Goal: Transaction & Acquisition: Purchase product/service

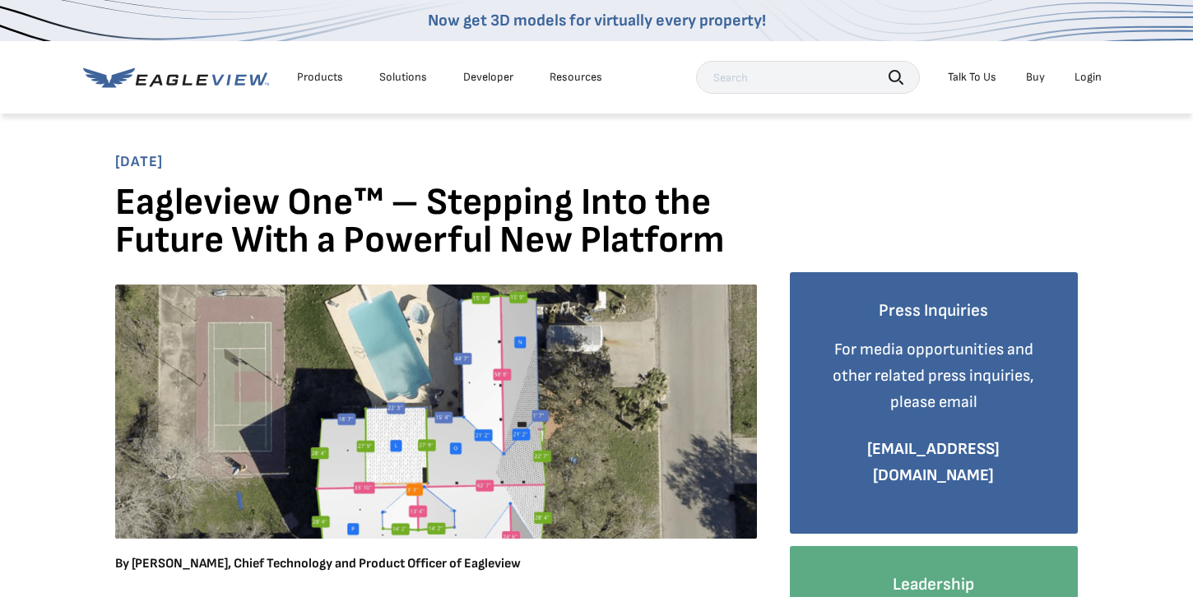
click at [1087, 81] on div "Login" at bounding box center [1088, 77] width 27 height 15
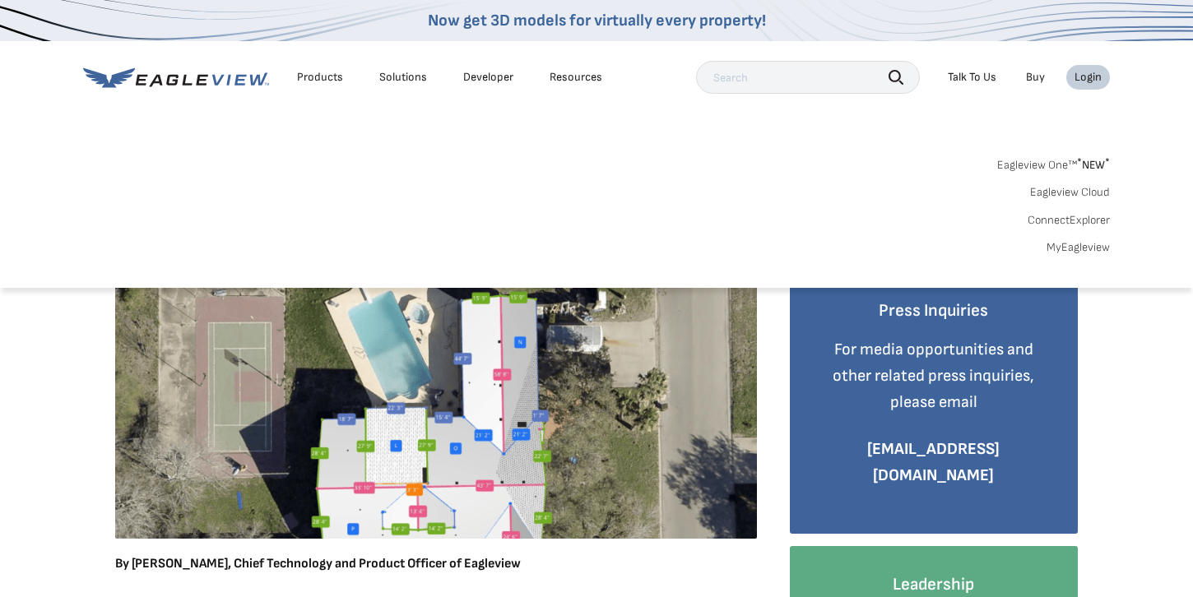
click at [1086, 77] on div "Login" at bounding box center [1088, 77] width 27 height 15
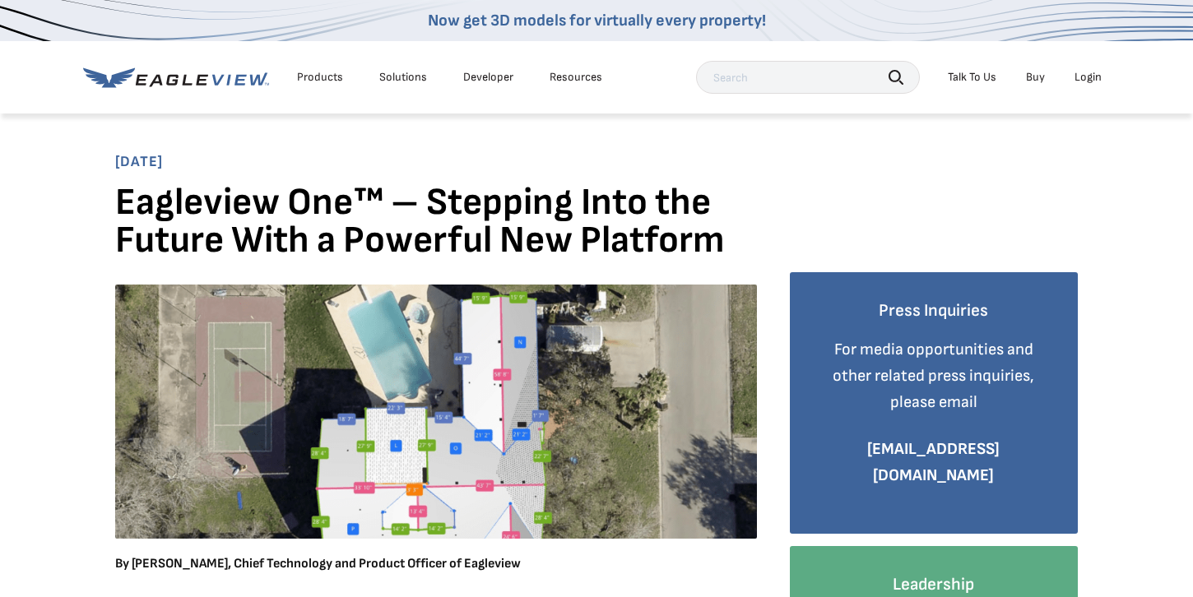
click at [1086, 77] on div "Login" at bounding box center [1088, 77] width 27 height 15
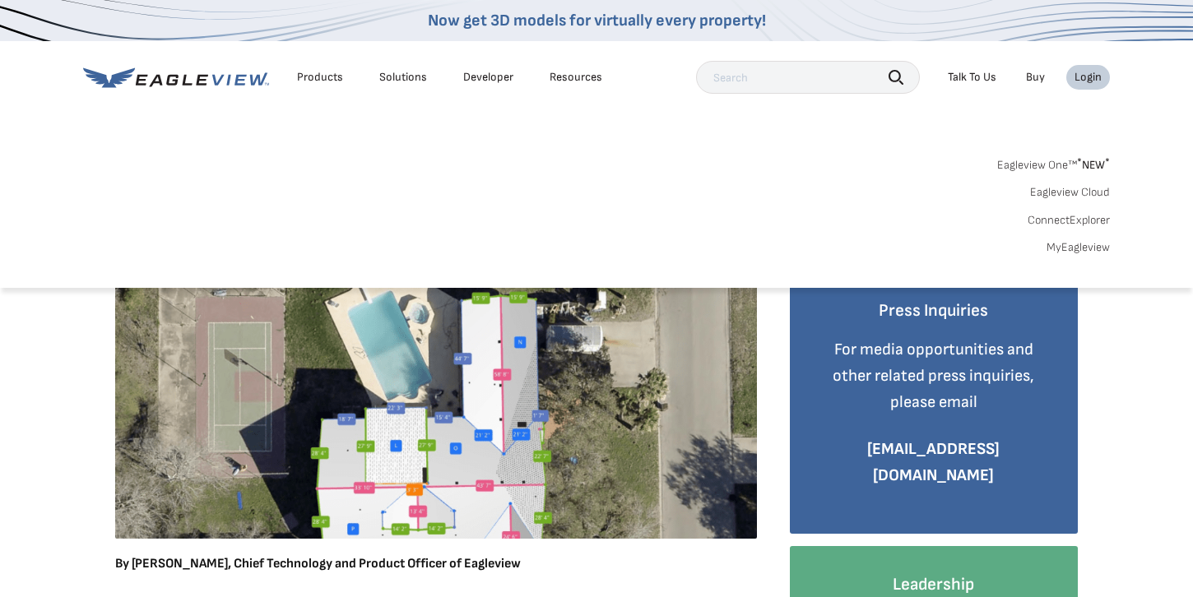
click at [1069, 162] on link "Eagleview One™ * NEW *" at bounding box center [1053, 162] width 113 height 19
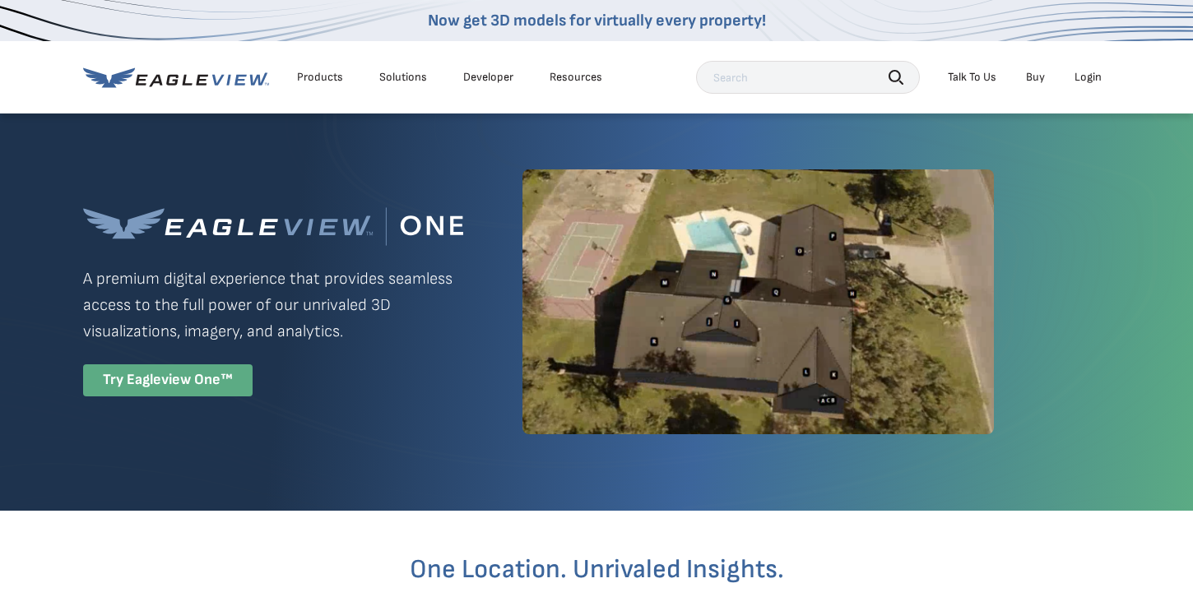
click at [139, 378] on div "Try Eagleview One™" at bounding box center [167, 380] width 169 height 32
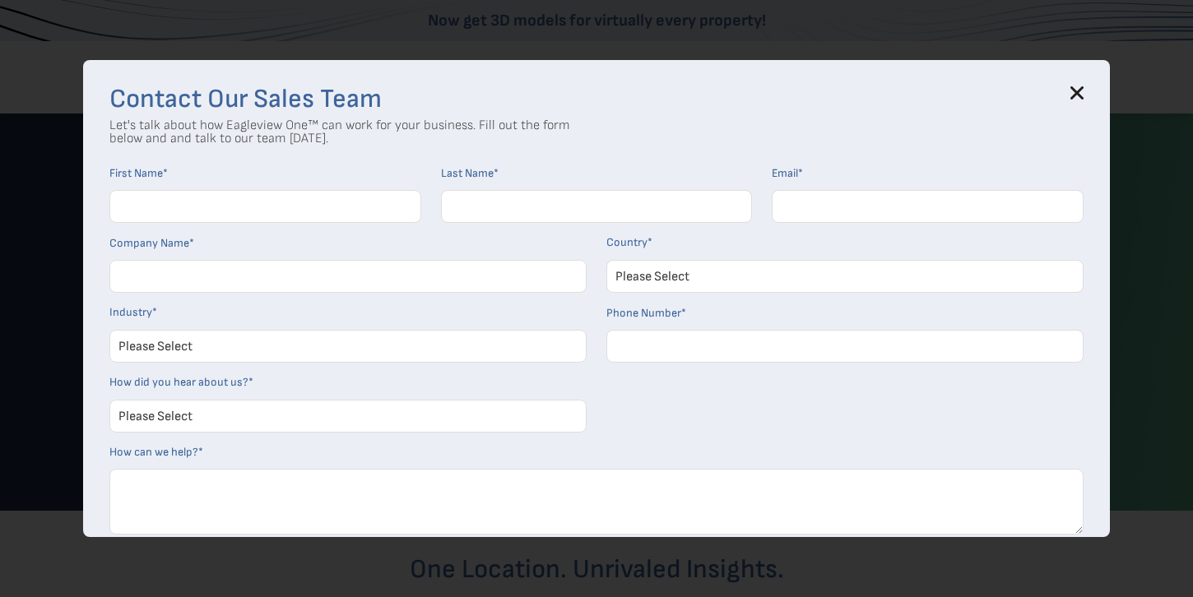
click at [1072, 97] on icon at bounding box center [1077, 92] width 11 height 11
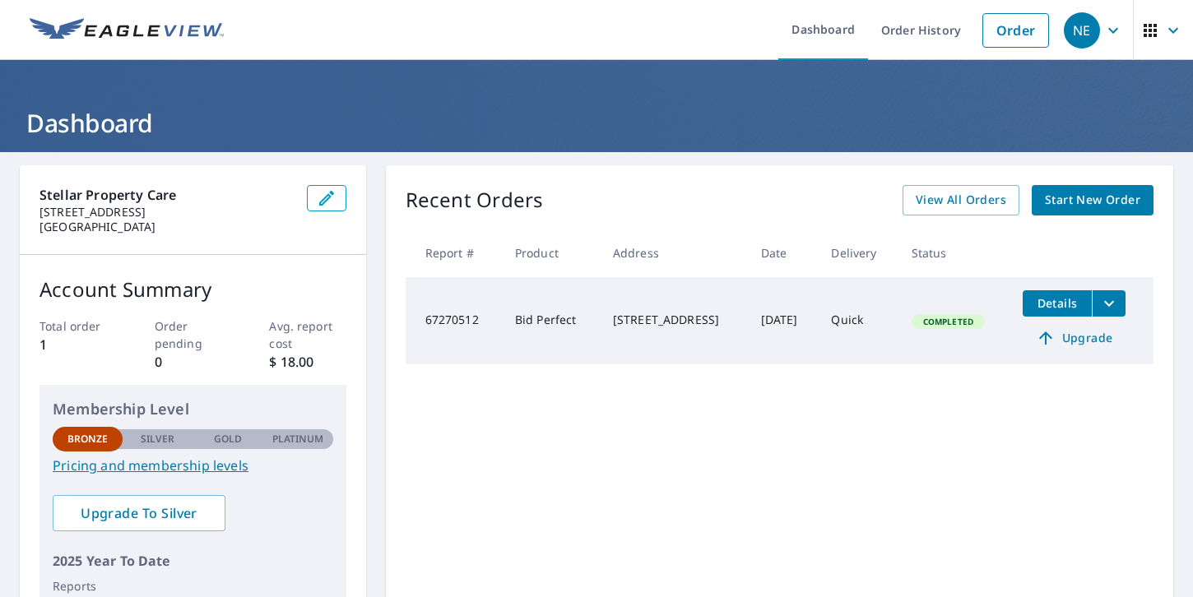
click at [1083, 200] on span "Start New Order" at bounding box center [1092, 200] width 95 height 21
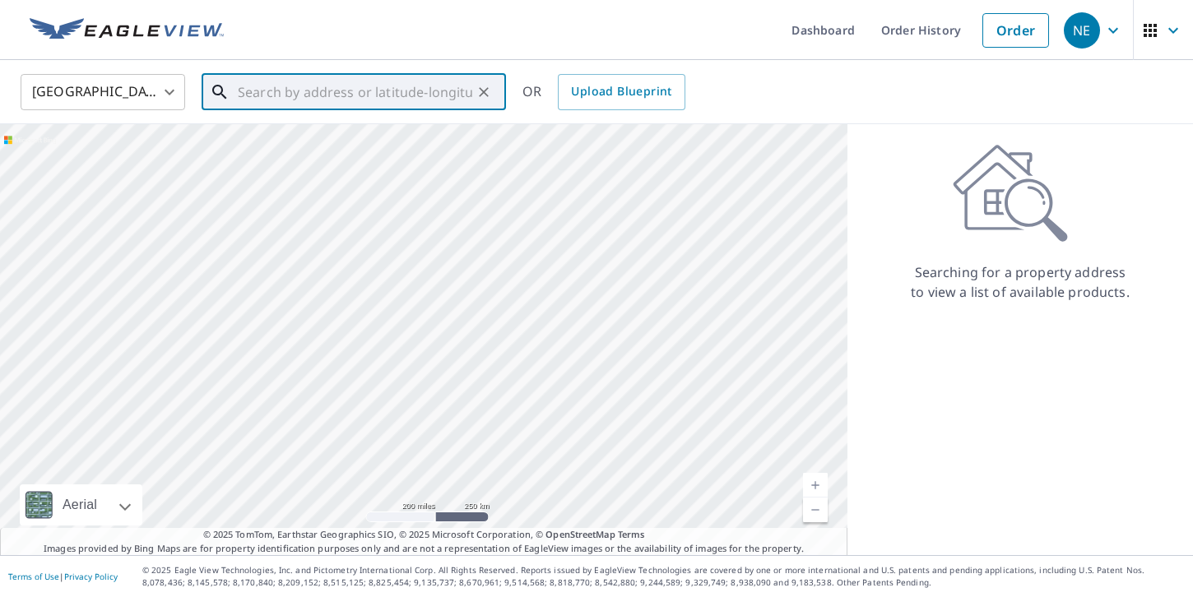
click at [319, 100] on input "text" at bounding box center [355, 92] width 234 height 46
paste input "[STREET_ADDRESS]"
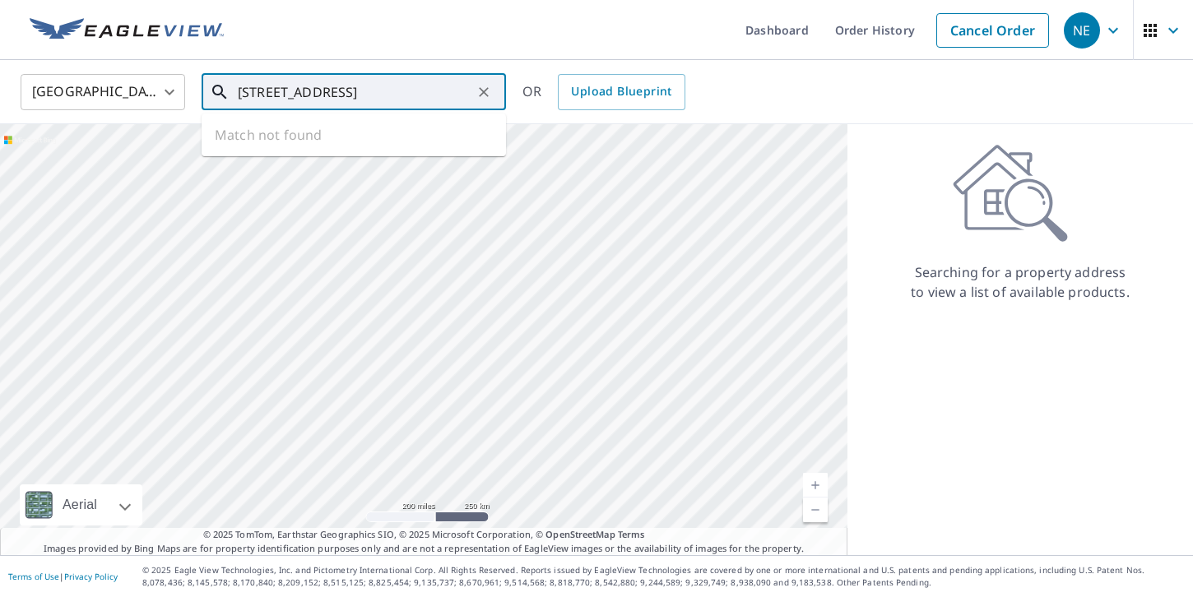
drag, startPoint x: 388, startPoint y: 91, endPoint x: 487, endPoint y: 88, distance: 99.6
click at [487, 88] on div "[STREET_ADDRESS] ​" at bounding box center [354, 92] width 304 height 36
click at [361, 92] on input "[STREET_ADDRESS]" at bounding box center [355, 92] width 234 height 46
click at [337, 150] on p "Valrico, [GEOGRAPHIC_DATA] 33596" at bounding box center [363, 158] width 258 height 16
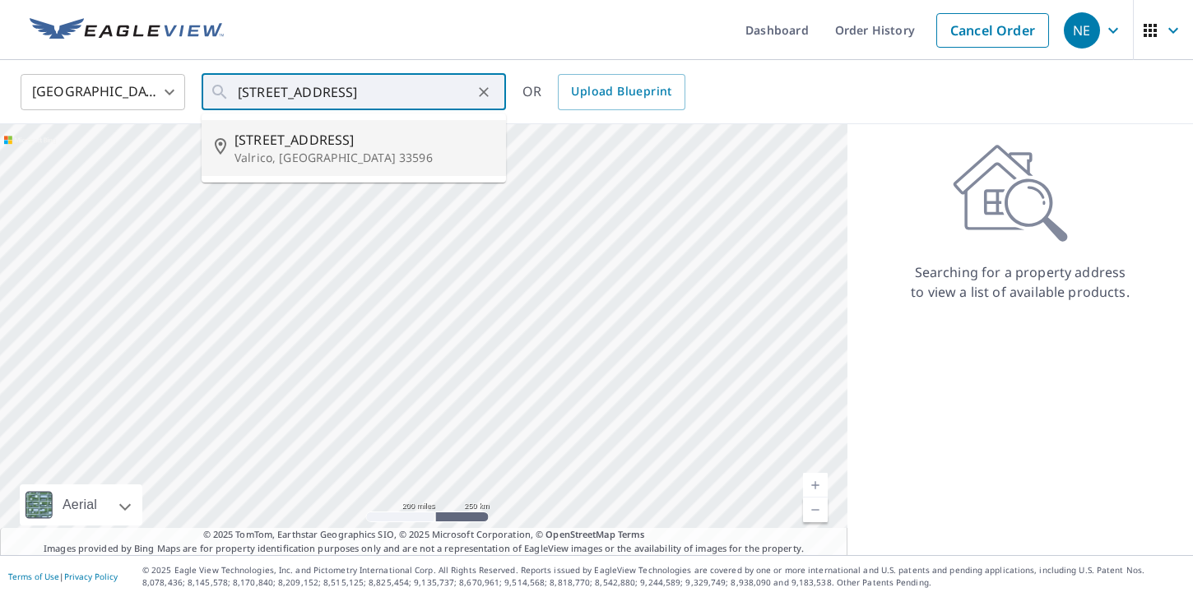
type input "[STREET_ADDRESS]"
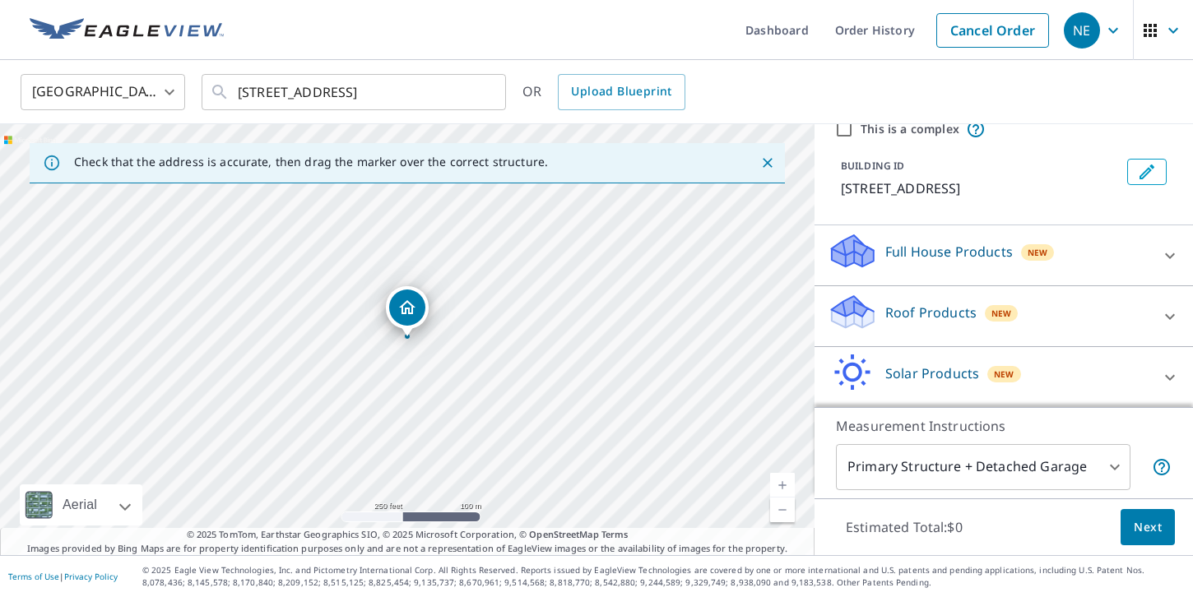
scroll to position [72, 0]
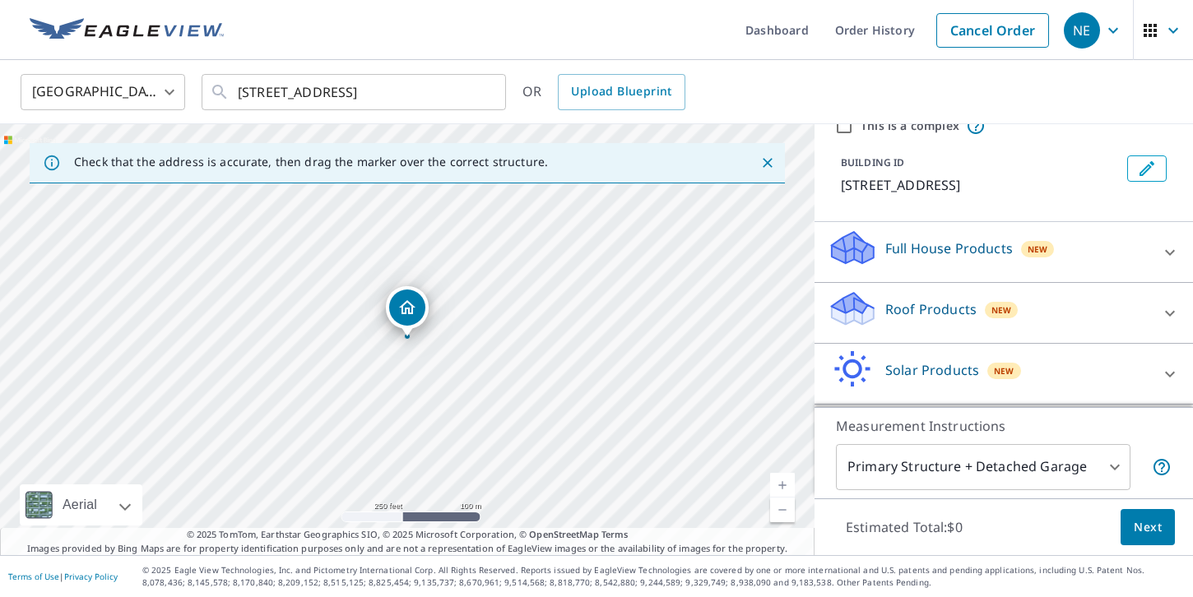
click at [948, 299] on p "Roof Products" at bounding box center [930, 309] width 91 height 20
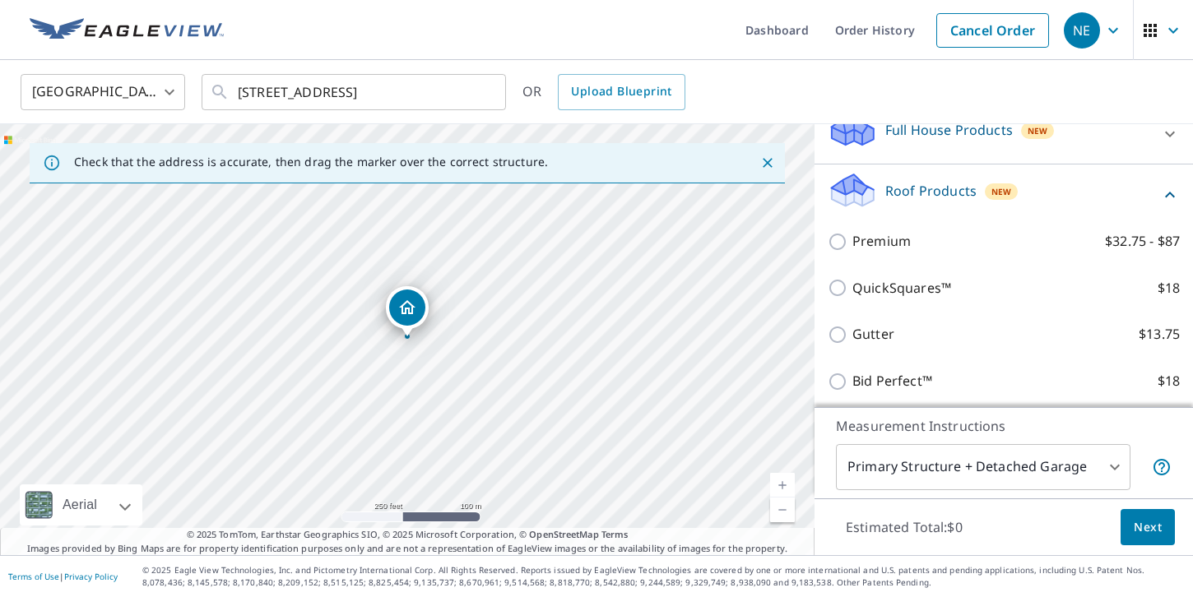
scroll to position [206, 0]
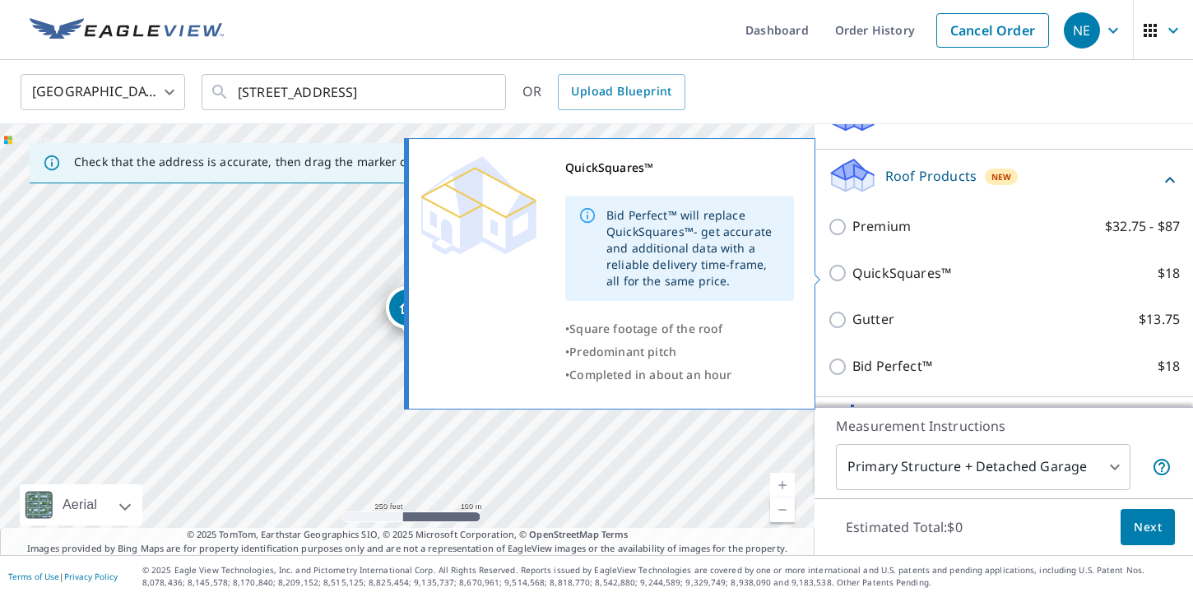
click at [906, 276] on p "QuickSquares™" at bounding box center [901, 273] width 99 height 21
click at [852, 276] on input "QuickSquares™ $18" at bounding box center [840, 273] width 25 height 20
checkbox input "true"
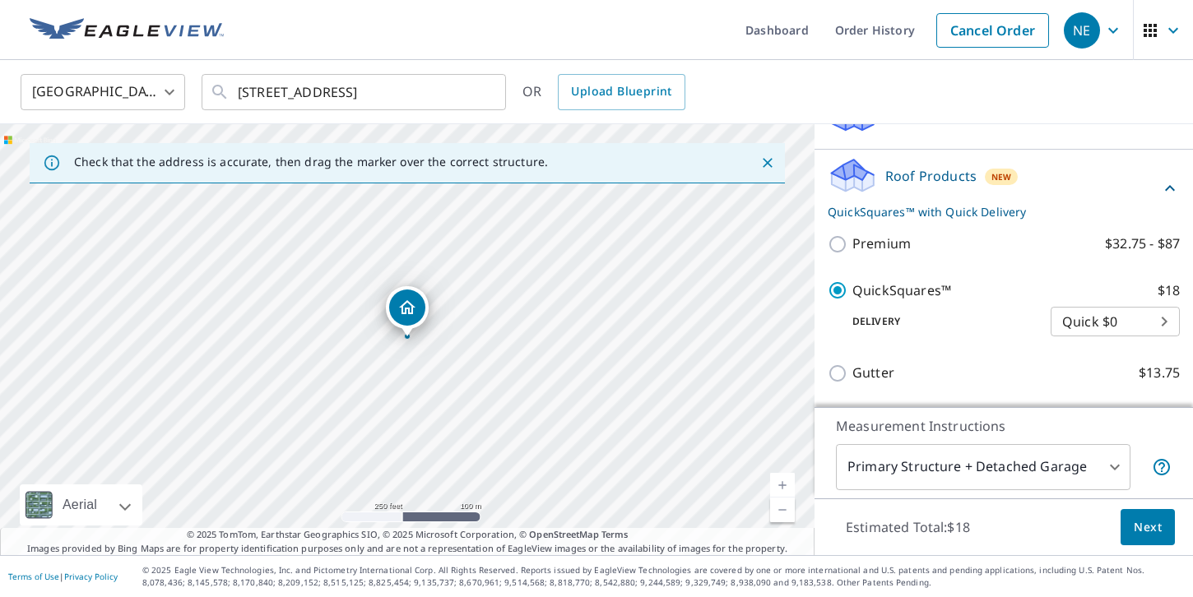
click at [1143, 530] on span "Next" at bounding box center [1148, 528] width 28 height 21
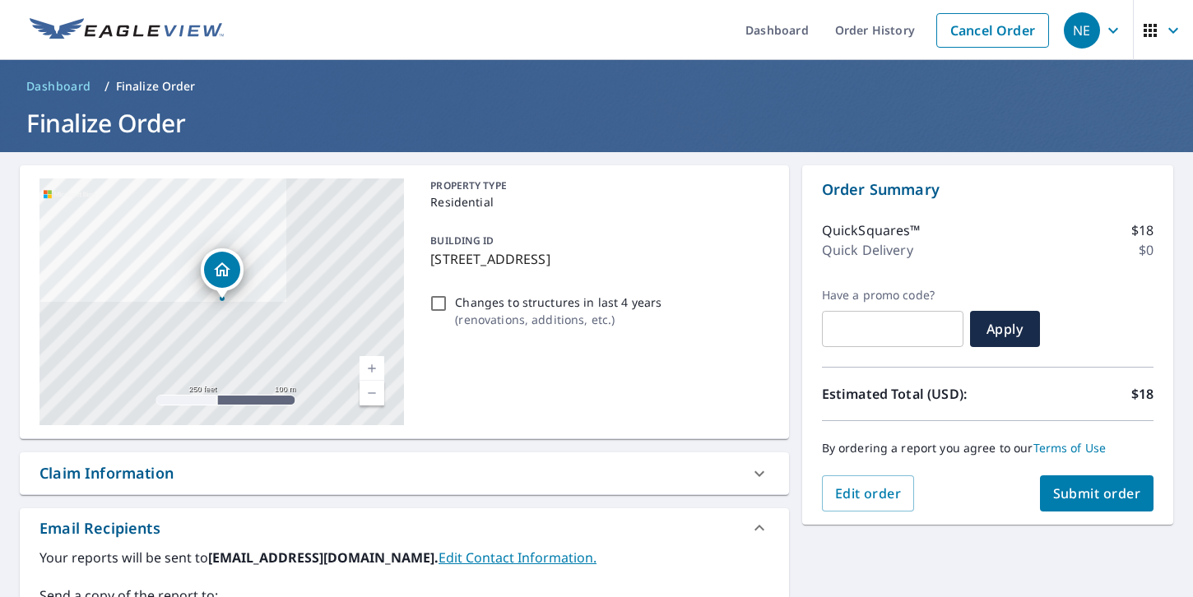
click at [479, 262] on p "[STREET_ADDRESS]" at bounding box center [596, 259] width 332 height 20
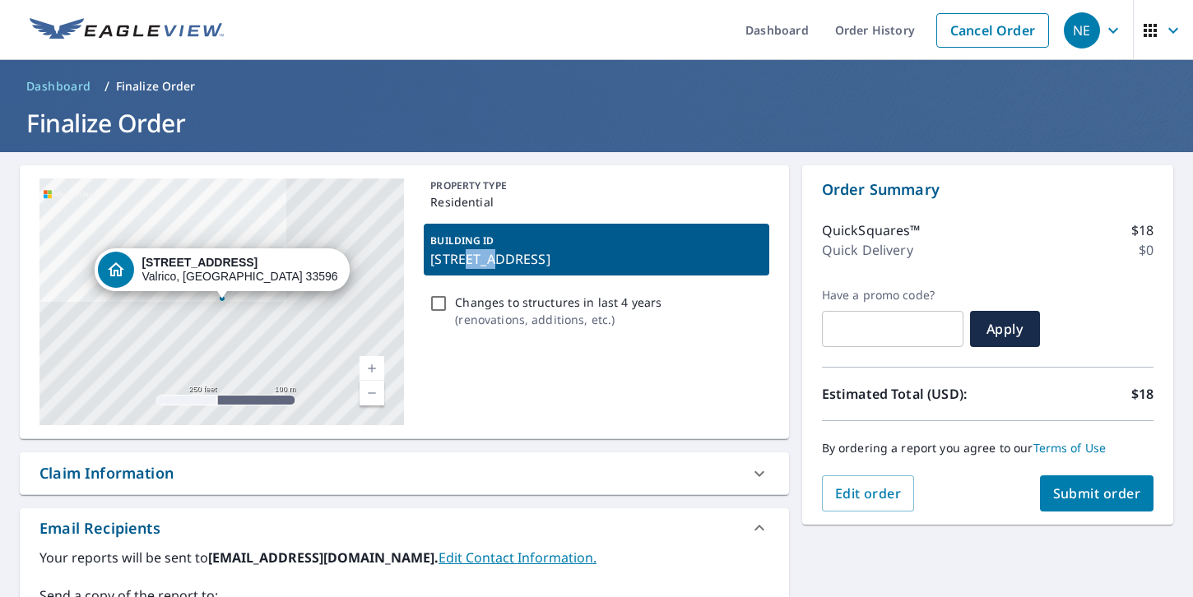
click at [479, 262] on p "[STREET_ADDRESS]" at bounding box center [596, 259] width 332 height 20
click at [421, 266] on div "[STREET_ADDRESS] Aerial Road A standard road map Aerial A detailed look from ab…" at bounding box center [404, 302] width 769 height 274
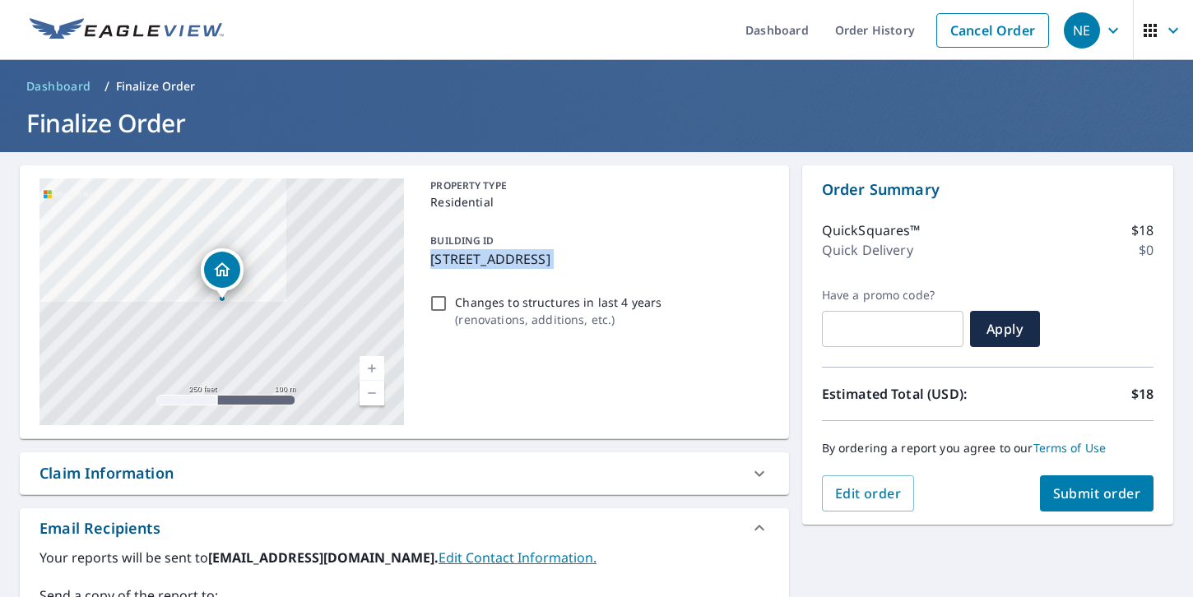
drag, startPoint x: 433, startPoint y: 259, endPoint x: 673, endPoint y: 258, distance: 240.3
click at [673, 258] on p "[STREET_ADDRESS]" at bounding box center [596, 259] width 332 height 20
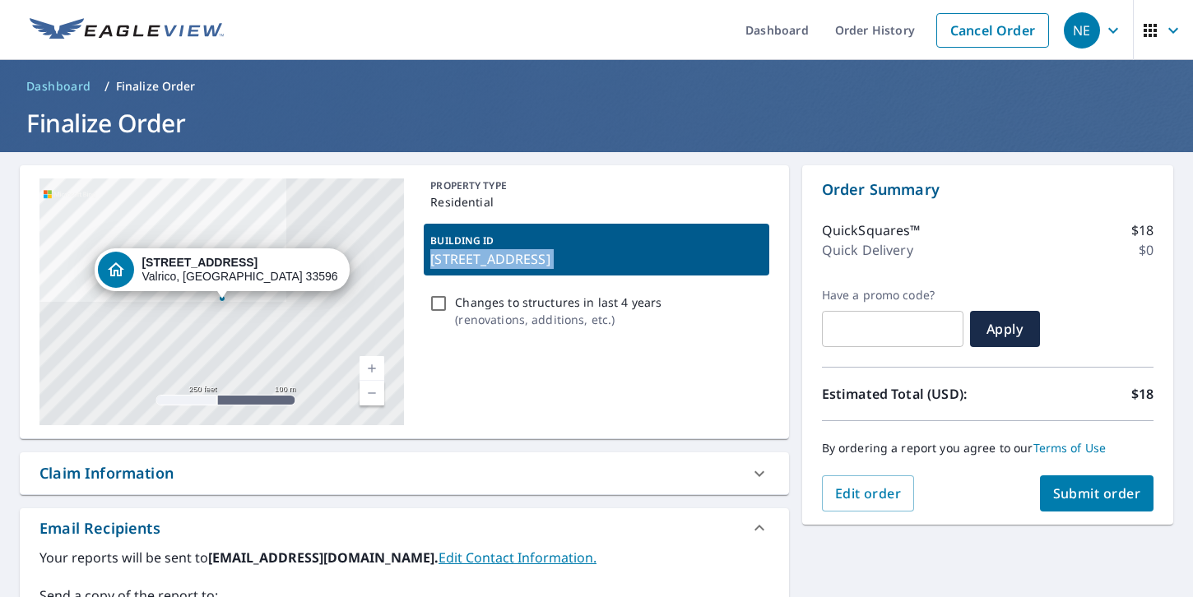
copy div "[STREET_ADDRESS]"
click at [1069, 498] on span "Submit order" at bounding box center [1097, 494] width 88 height 18
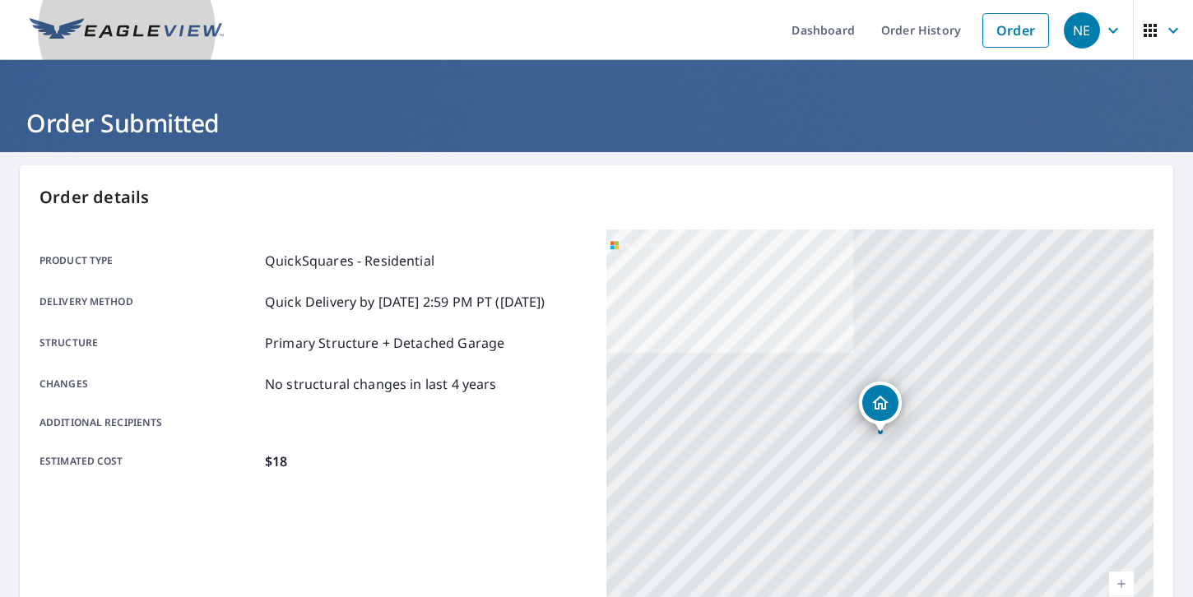
click at [158, 35] on img at bounding box center [127, 30] width 194 height 25
